Goal: Transaction & Acquisition: Purchase product/service

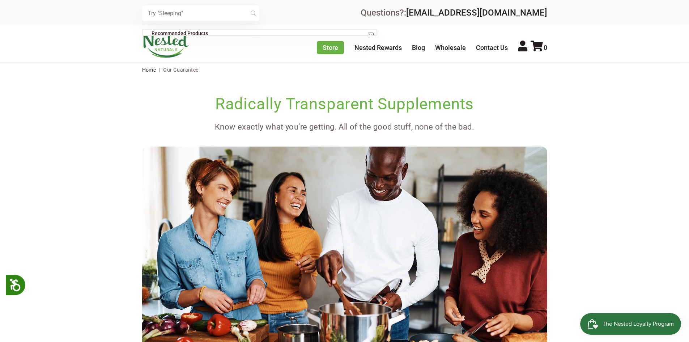
click at [175, 18] on input "text" at bounding box center [200, 13] width 117 height 16
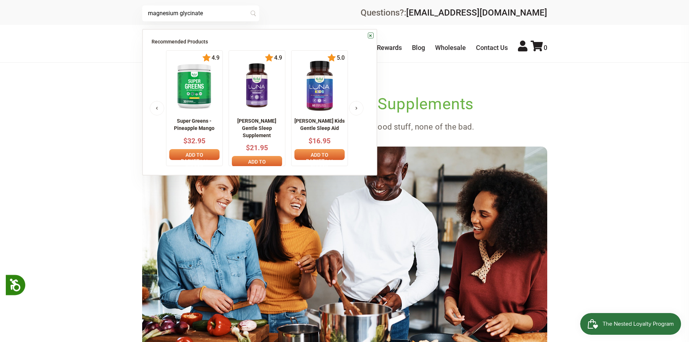
type input "magnesium glycinate"
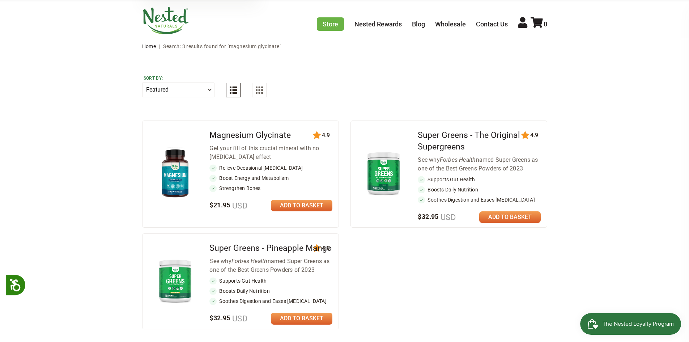
scroll to position [72, 0]
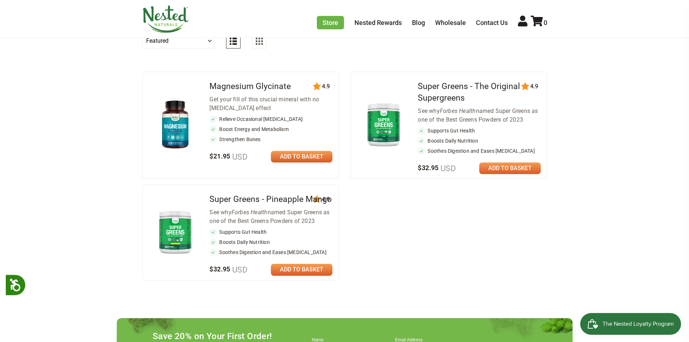
click at [284, 153] on link at bounding box center [302, 157] width 62 height 12
click at [531, 21] on icon at bounding box center [537, 21] width 12 height 11
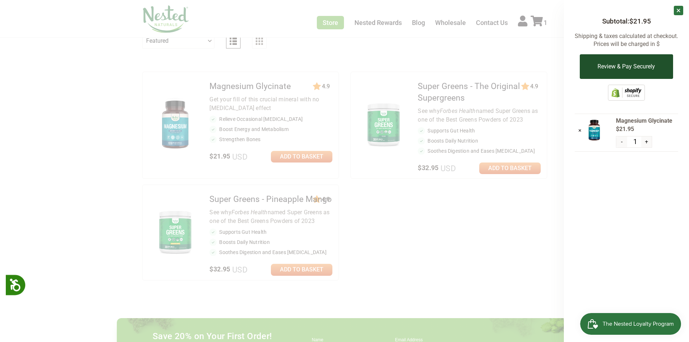
click at [636, 74] on button "Review & Pay Securely" at bounding box center [626, 66] width 93 height 25
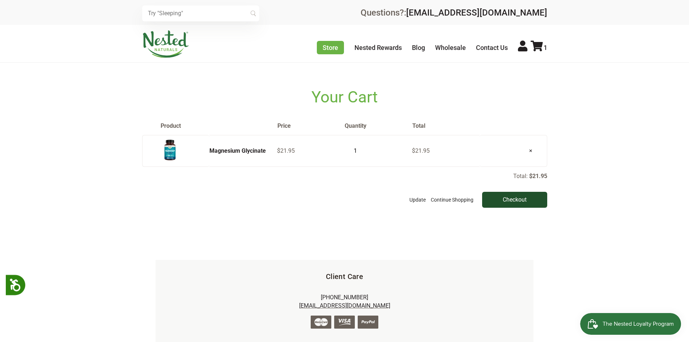
click at [520, 193] on input "Checkout" at bounding box center [514, 200] width 65 height 16
click at [518, 198] on input "Checkout" at bounding box center [514, 200] width 65 height 16
